Goal: Task Accomplishment & Management: Manage account settings

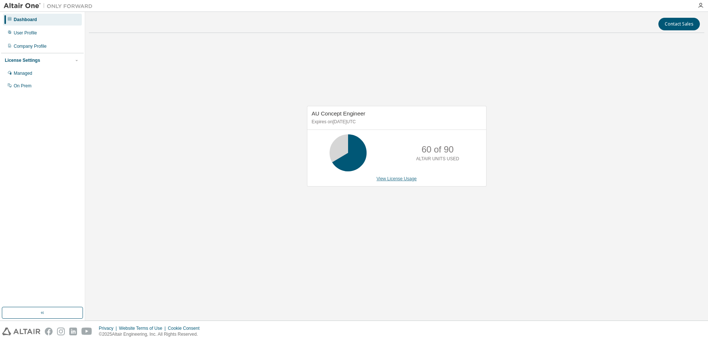
click at [396, 178] on link "View License Usage" at bounding box center [396, 178] width 40 height 5
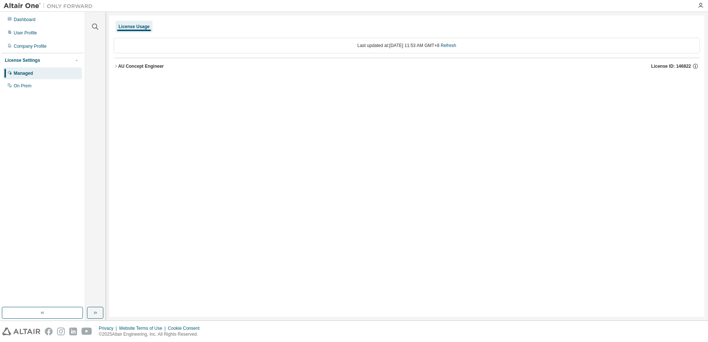
click at [118, 67] on div "AU Concept Engineer" at bounding box center [141, 66] width 46 height 6
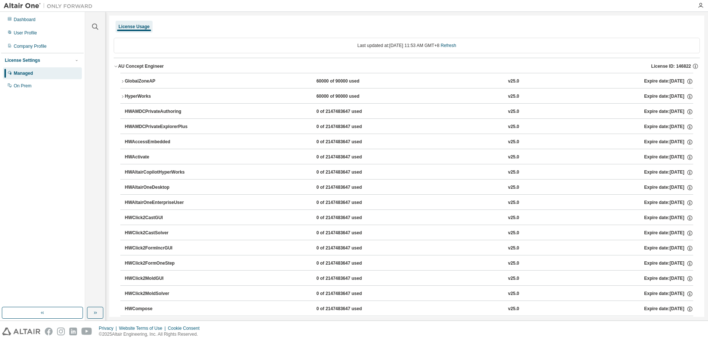
click at [123, 80] on icon "button" at bounding box center [122, 81] width 4 height 4
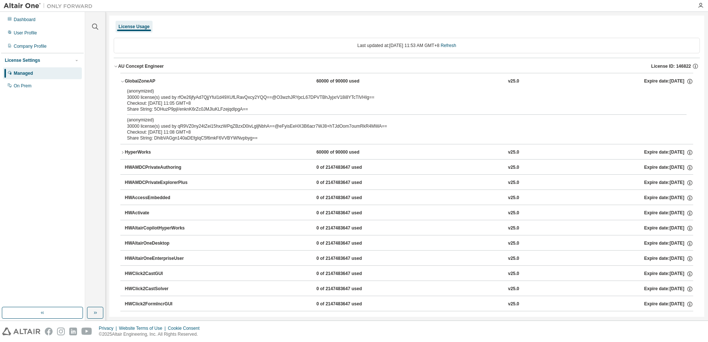
click at [230, 103] on div "Checkout: [DATE] 11:05 GMT+8" at bounding box center [398, 103] width 542 height 6
drag, startPoint x: 214, startPoint y: 127, endPoint x: 290, endPoint y: 128, distance: 75.9
click at [290, 128] on div "(anonymized) 30000 license(s) used by qR9VZ0ny24tZei15hxzWPqZBzxD0ivLgljNbhA==@…" at bounding box center [398, 123] width 542 height 12
click at [427, 130] on div "Checkout: [DATE] 11:08 GMT+8" at bounding box center [398, 132] width 542 height 6
click at [193, 104] on div "Checkout: [DATE] 11:05 GMT+8" at bounding box center [398, 103] width 542 height 6
